Goal: Transaction & Acquisition: Purchase product/service

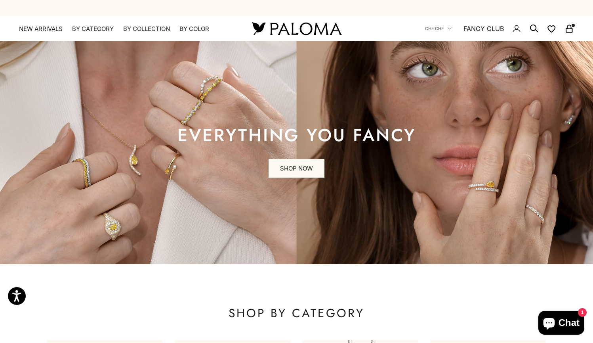
scroll to position [261, 0]
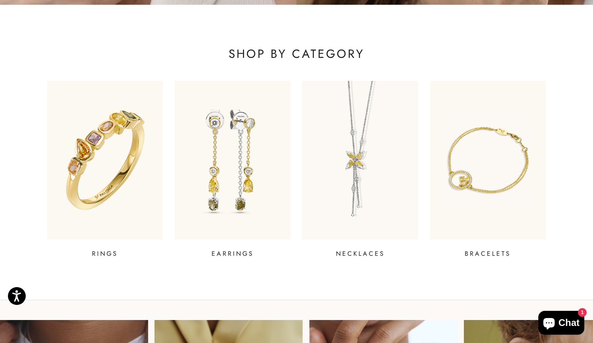
click at [83, 149] on img at bounding box center [105, 160] width 139 height 190
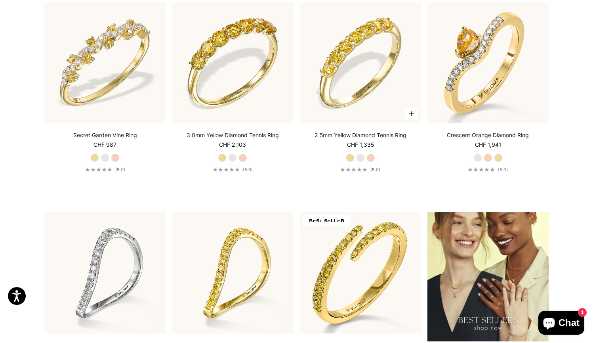
scroll to position [1025, 0]
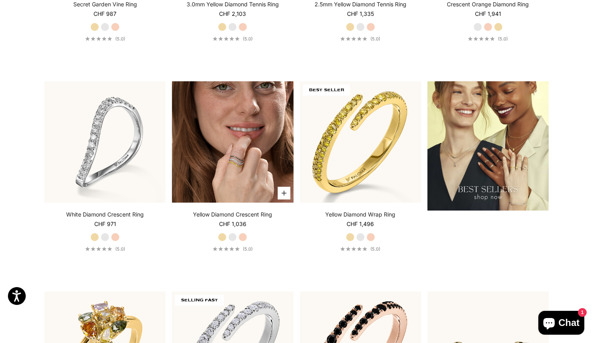
click at [250, 170] on img at bounding box center [232, 141] width 121 height 121
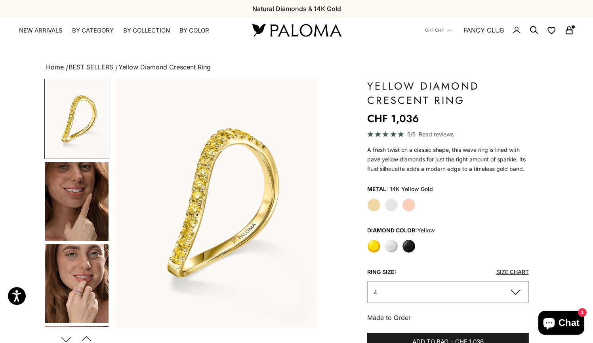
click at [88, 282] on img "Go to item 5" at bounding box center [76, 283] width 63 height 78
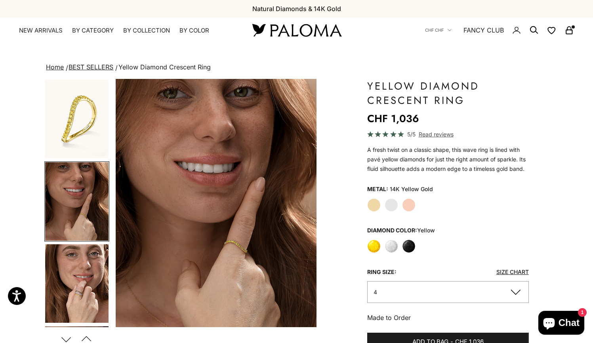
click at [392, 245] on label "White" at bounding box center [391, 245] width 13 height 13
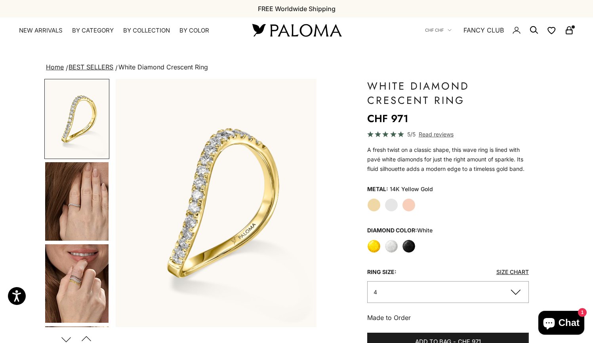
click at [79, 219] on img "Go to item 4" at bounding box center [76, 201] width 63 height 78
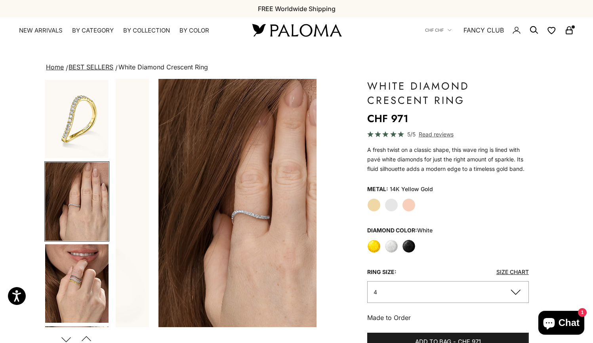
scroll to position [0, 210]
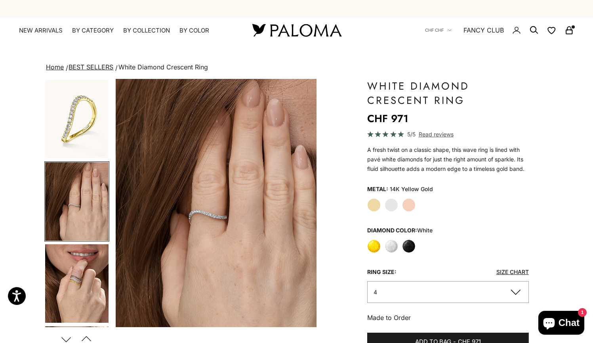
click at [78, 269] on img "Go to item 5" at bounding box center [76, 283] width 63 height 78
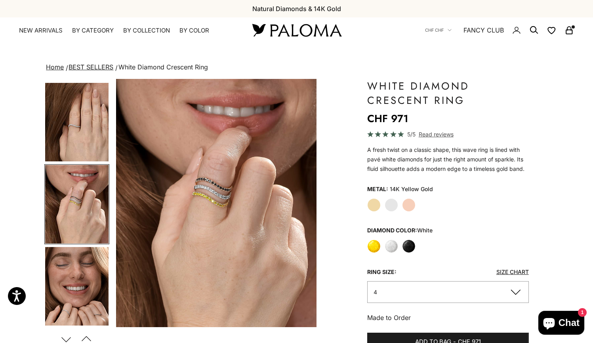
click at [373, 245] on label "Yellow" at bounding box center [373, 245] width 13 height 13
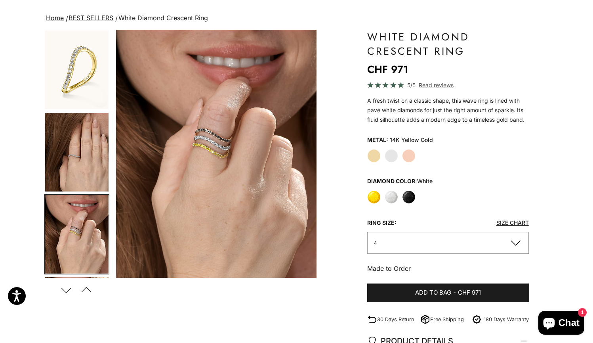
scroll to position [0, 0]
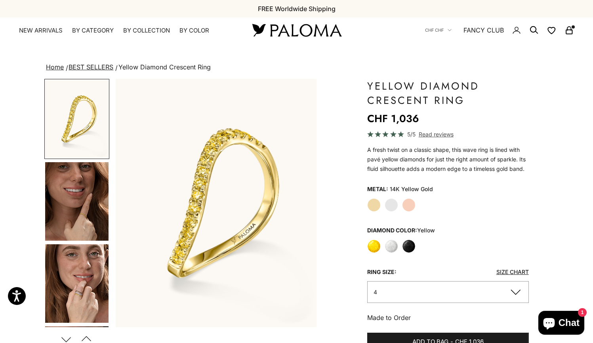
click at [73, 211] on img "Go to item 4" at bounding box center [76, 201] width 63 height 78
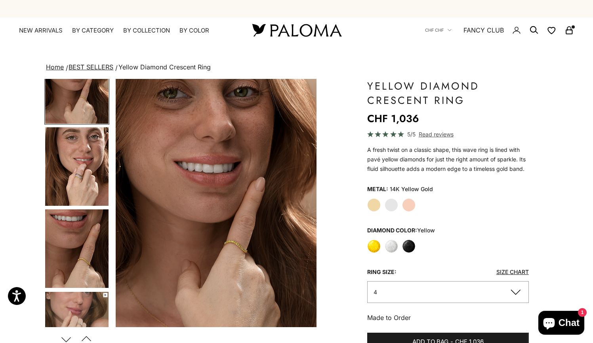
scroll to position [169, 0]
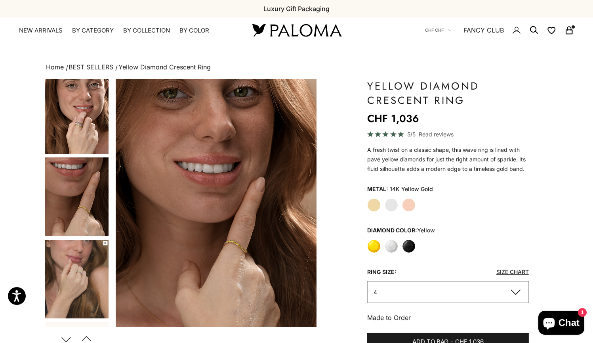
click at [83, 257] on img "Go to item 7" at bounding box center [76, 279] width 63 height 78
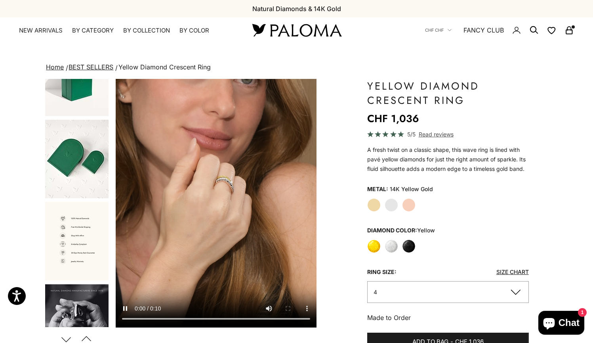
scroll to position [571, 0]
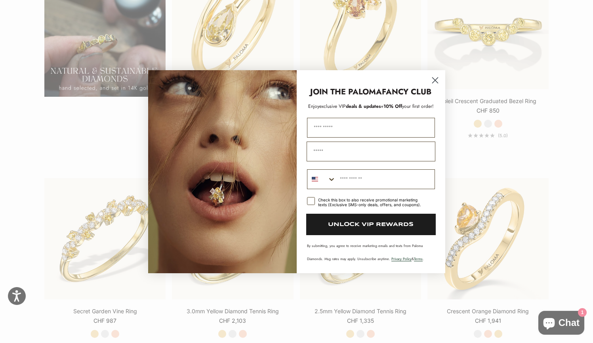
scroll to position [948, 0]
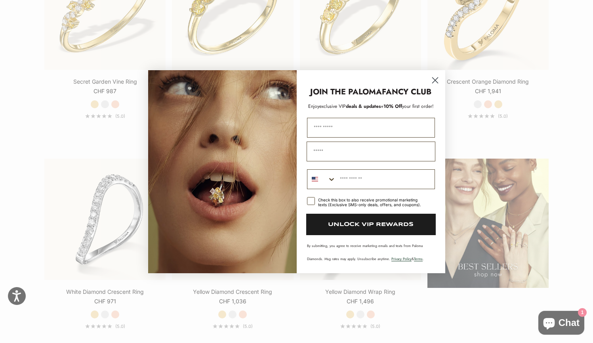
click at [437, 82] on icon "Close dialog" at bounding box center [435, 80] width 6 height 6
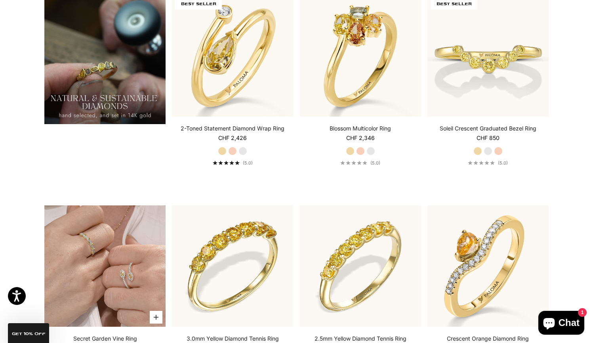
scroll to position [747, 0]
